Goal: Information Seeking & Learning: Learn about a topic

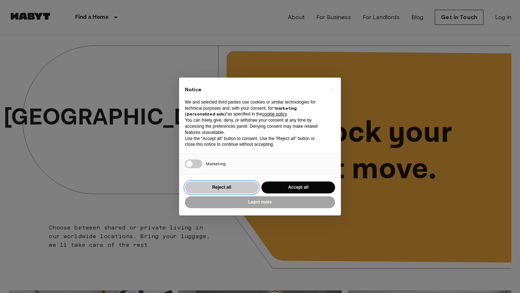
click at [234, 188] on button "Reject all" at bounding box center [222, 188] width 74 height 12
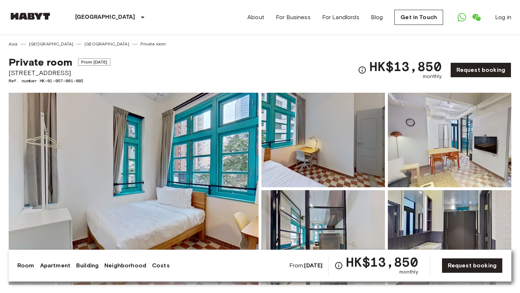
click at [170, 118] on img at bounding box center [134, 189] width 250 height 192
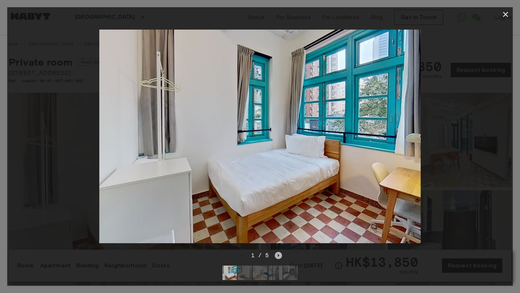
click at [279, 256] on icon "Next image" at bounding box center [278, 255] width 7 height 7
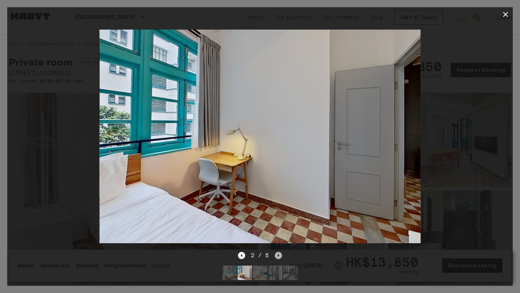
click at [279, 256] on icon "Next image" at bounding box center [278, 255] width 7 height 7
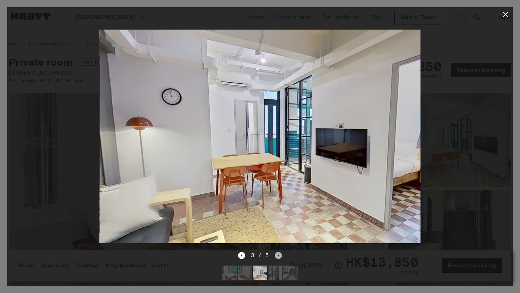
click at [279, 256] on icon "Next image" at bounding box center [278, 255] width 7 height 7
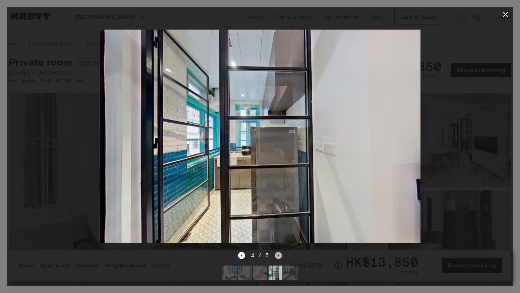
click at [279, 256] on icon "Next image" at bounding box center [278, 255] width 7 height 7
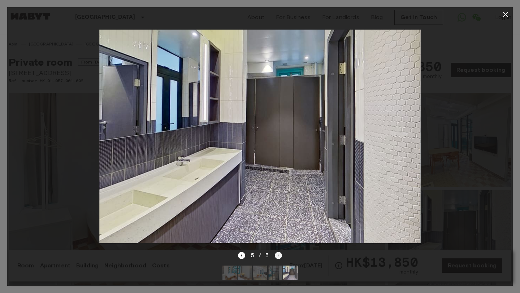
click at [279, 256] on div "5 / 5" at bounding box center [260, 255] width 44 height 9
click at [509, 16] on icon "button" at bounding box center [505, 14] width 9 height 9
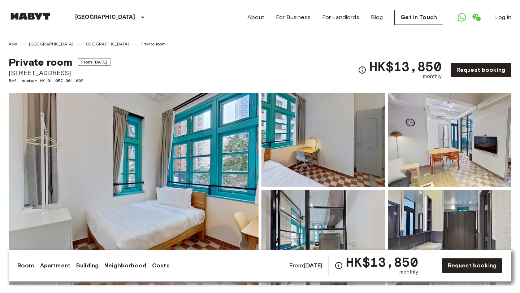
click at [53, 263] on link "Apartment" at bounding box center [55, 266] width 30 height 9
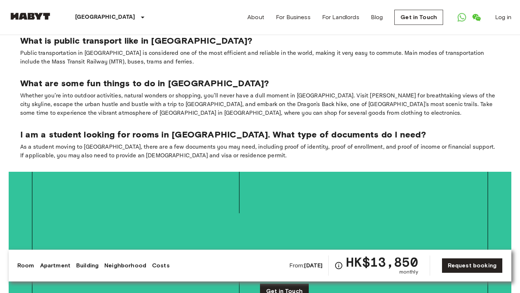
scroll to position [1367, 0]
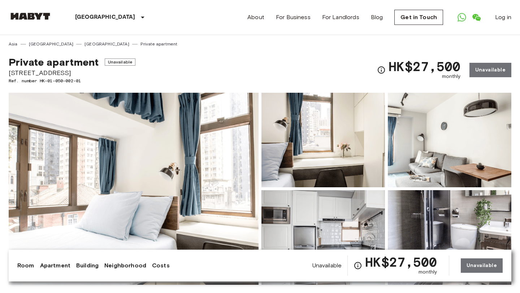
click at [171, 137] on img at bounding box center [134, 189] width 250 height 192
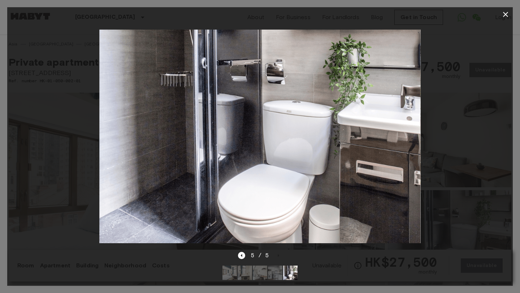
click at [509, 16] on icon "button" at bounding box center [505, 14] width 9 height 9
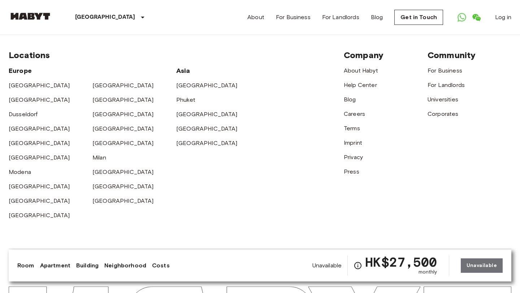
scroll to position [1525, 0]
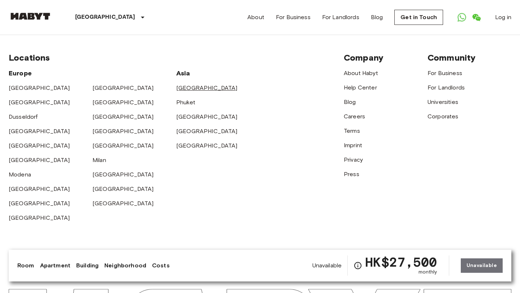
click at [188, 85] on link "[GEOGRAPHIC_DATA]" at bounding box center [206, 88] width 61 height 7
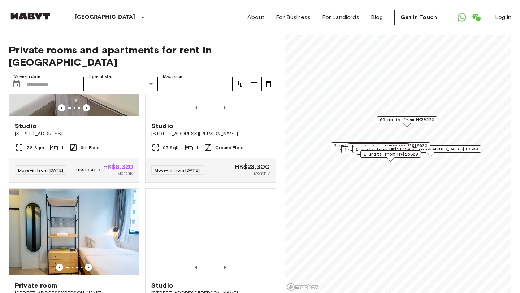
scroll to position [3425, 0]
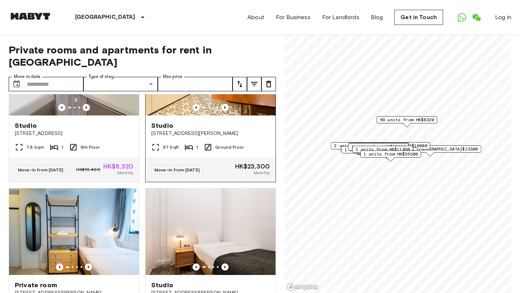
click at [187, 116] on img at bounding box center [211, 72] width 130 height 87
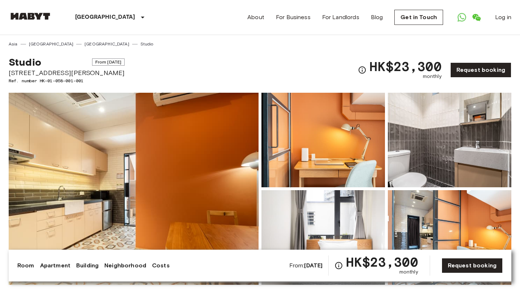
click at [163, 159] on img at bounding box center [134, 189] width 250 height 192
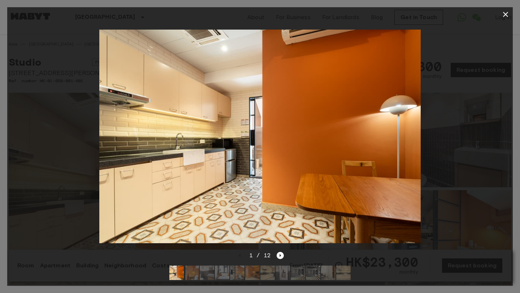
click at [197, 273] on img at bounding box center [192, 273] width 14 height 14
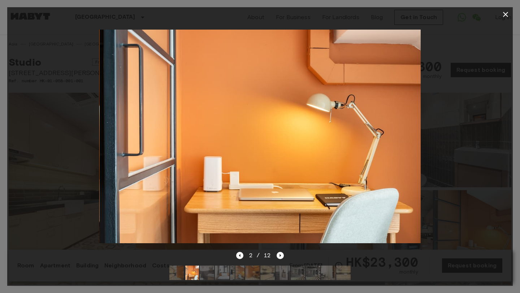
click at [212, 273] on img at bounding box center [207, 273] width 14 height 14
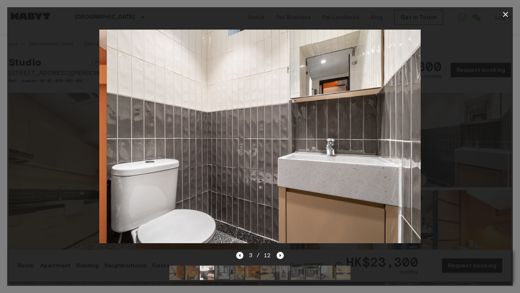
click at [225, 273] on img at bounding box center [222, 273] width 14 height 14
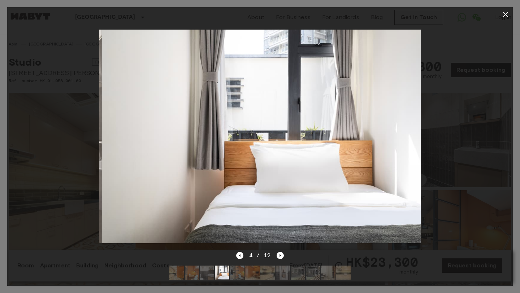
click at [241, 276] on img at bounding box center [237, 273] width 14 height 14
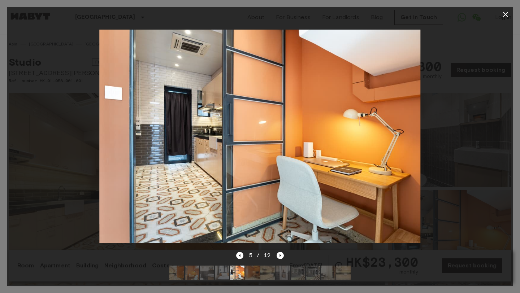
click at [255, 278] on img at bounding box center [252, 273] width 14 height 14
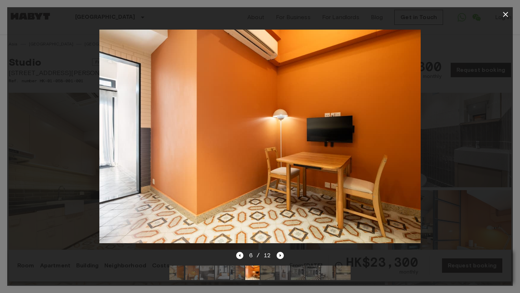
click at [230, 273] on img at bounding box center [237, 273] width 14 height 14
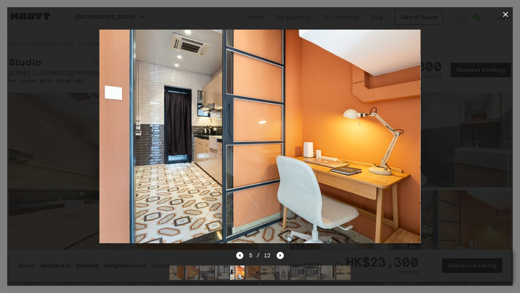
click at [240, 274] on img at bounding box center [237, 273] width 14 height 14
click at [259, 275] on img at bounding box center [252, 273] width 14 height 14
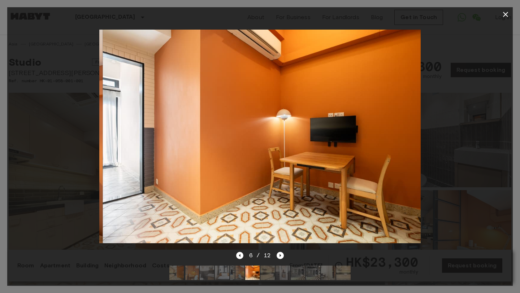
click at [271, 272] on img at bounding box center [267, 273] width 14 height 14
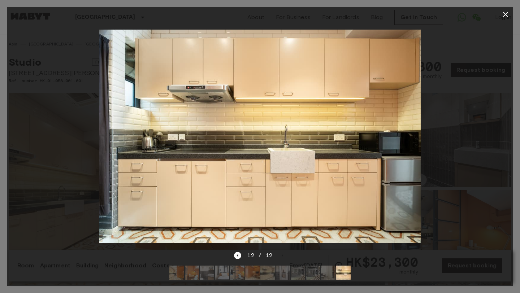
click at [507, 11] on icon "button" at bounding box center [505, 14] width 9 height 9
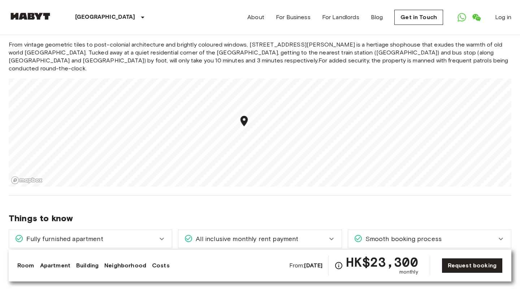
scroll to position [405, 0]
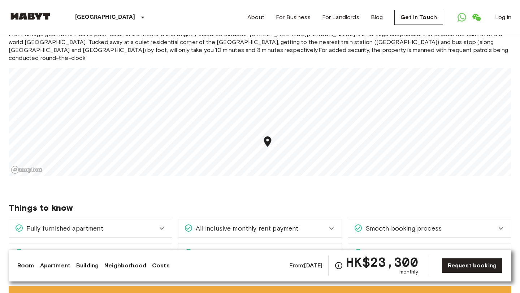
click at [161, 224] on icon at bounding box center [162, 228] width 9 height 9
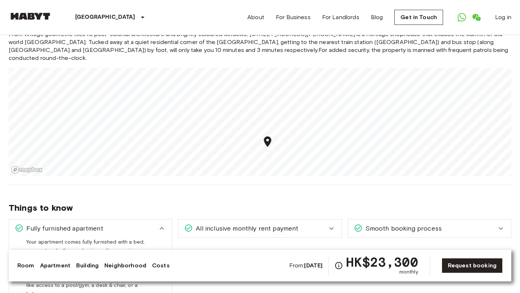
click at [210, 203] on span "Things to know" at bounding box center [260, 208] width 503 height 11
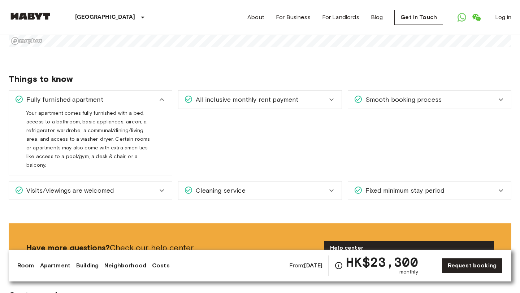
scroll to position [535, 0]
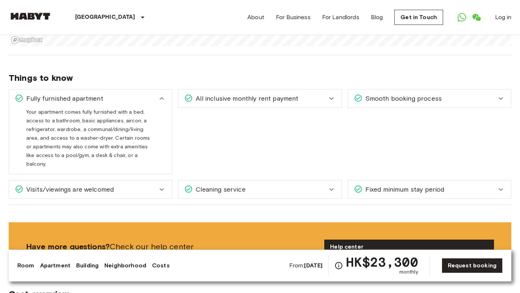
click at [170, 181] on div "Visits/viewings are welcomed" at bounding box center [90, 190] width 163 height 18
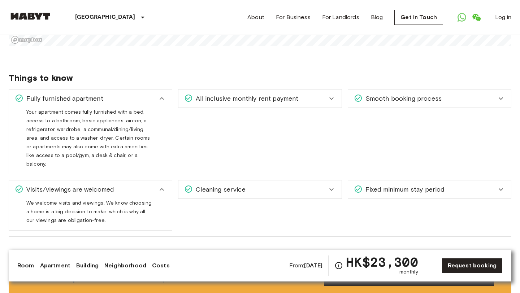
click at [447, 185] on div "Fixed minimum stay period" at bounding box center [425, 189] width 143 height 9
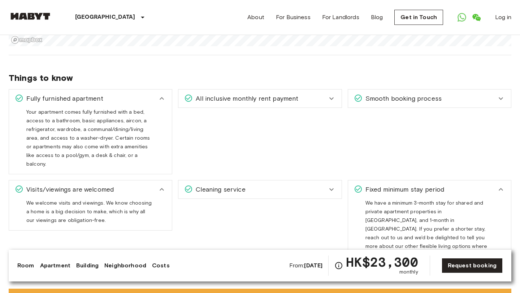
click at [324, 94] on div "All inclusive monthly rent payment" at bounding box center [255, 98] width 143 height 9
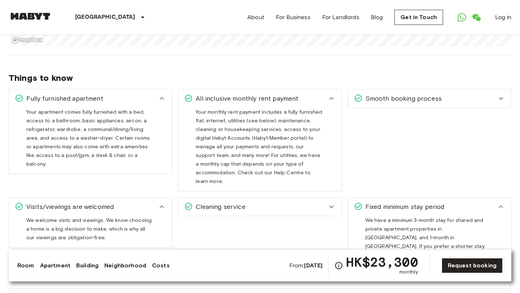
click at [314, 202] on div "Cleaning service" at bounding box center [255, 206] width 143 height 9
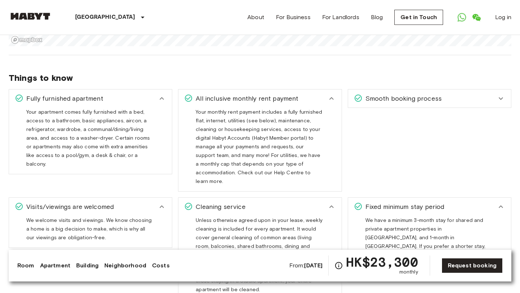
click at [451, 94] on div "Smooth booking process" at bounding box center [425, 98] width 143 height 9
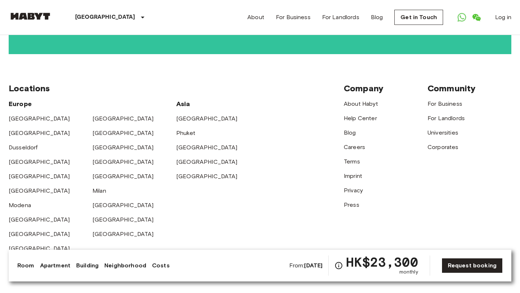
scroll to position [1641, 0]
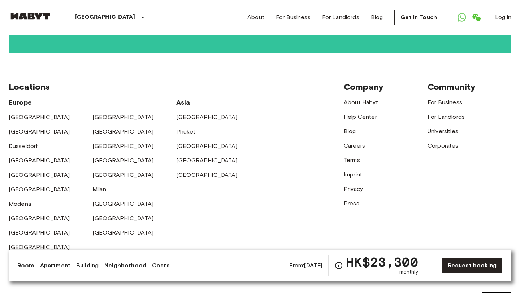
click at [359, 142] on link "Careers" at bounding box center [354, 145] width 21 height 7
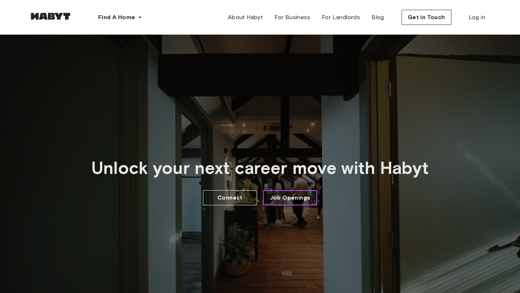
click at [286, 199] on span "Job Openings" at bounding box center [290, 198] width 41 height 9
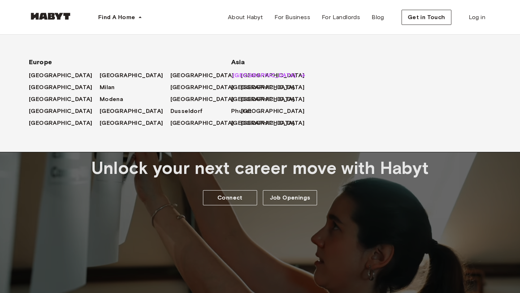
click at [247, 77] on span "[GEOGRAPHIC_DATA]" at bounding box center [265, 75] width 64 height 9
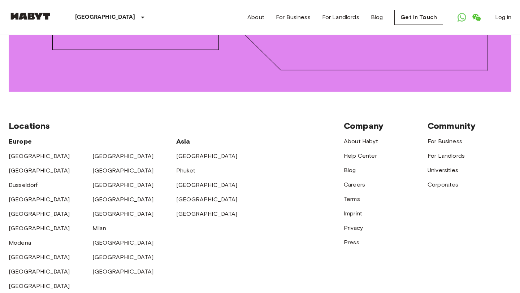
scroll to position [1151, 0]
